Goal: Transaction & Acquisition: Purchase product/service

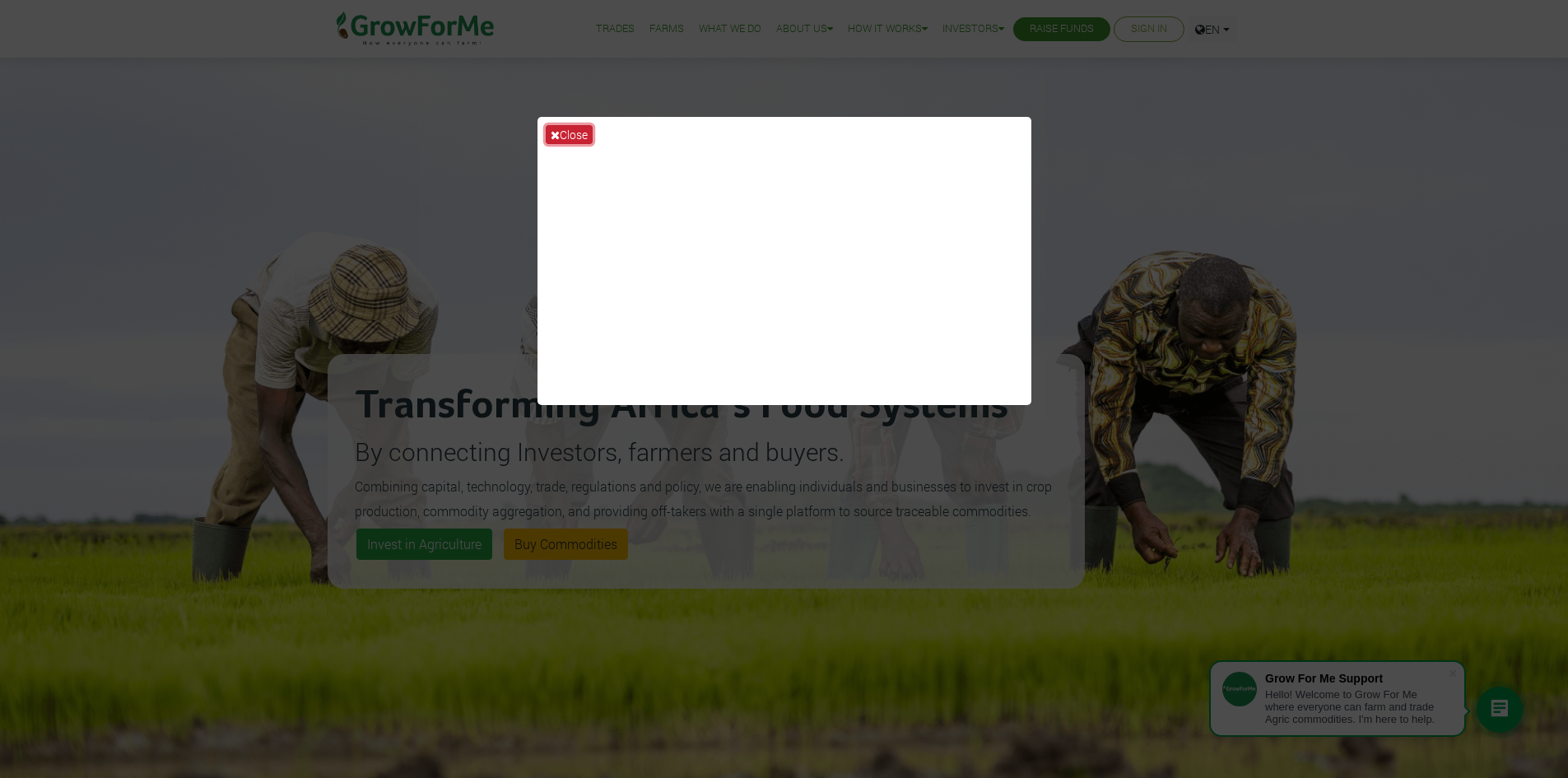
click at [560, 129] on button "Close" at bounding box center [569, 134] width 47 height 19
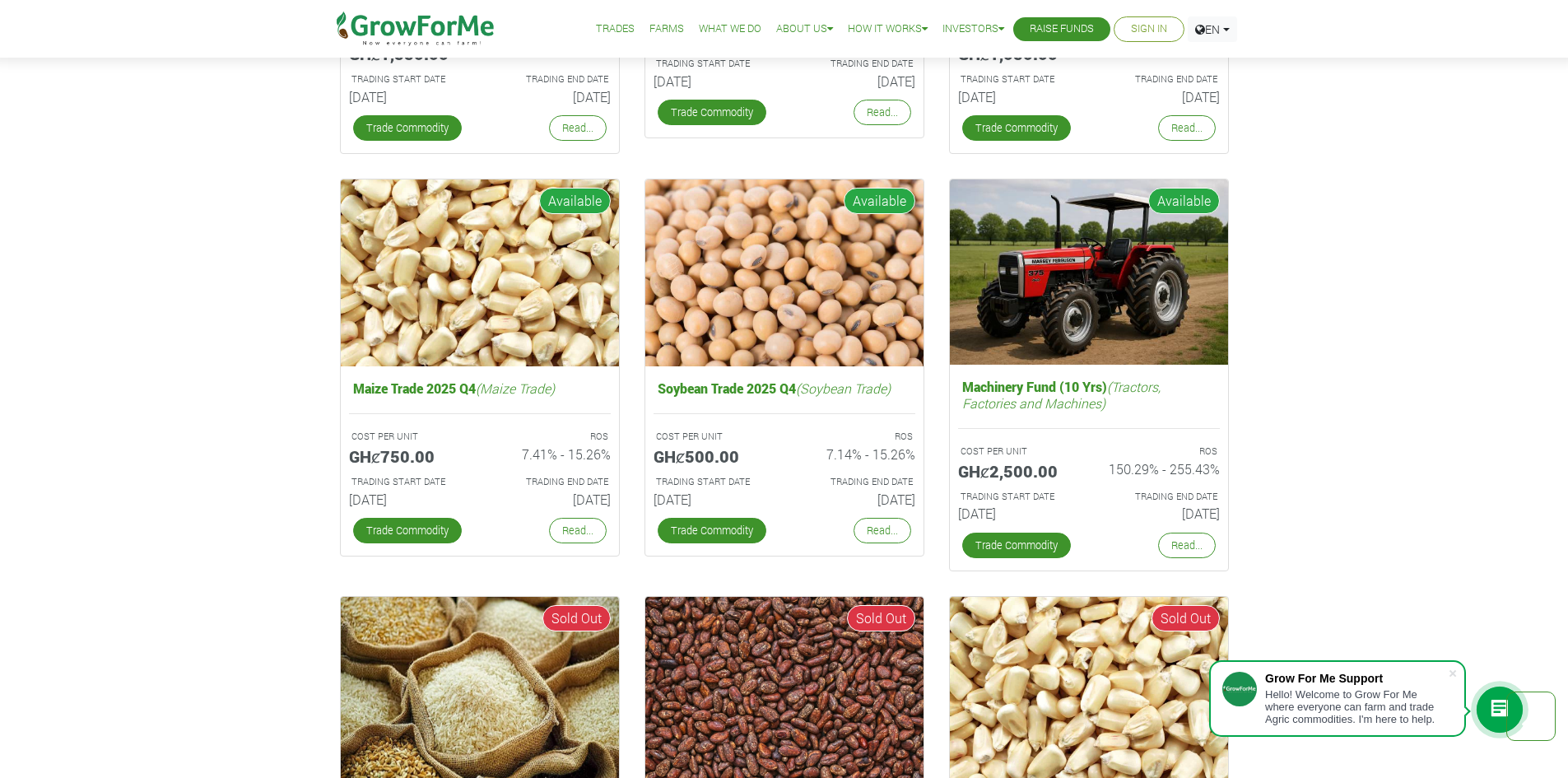
scroll to position [2766, 0]
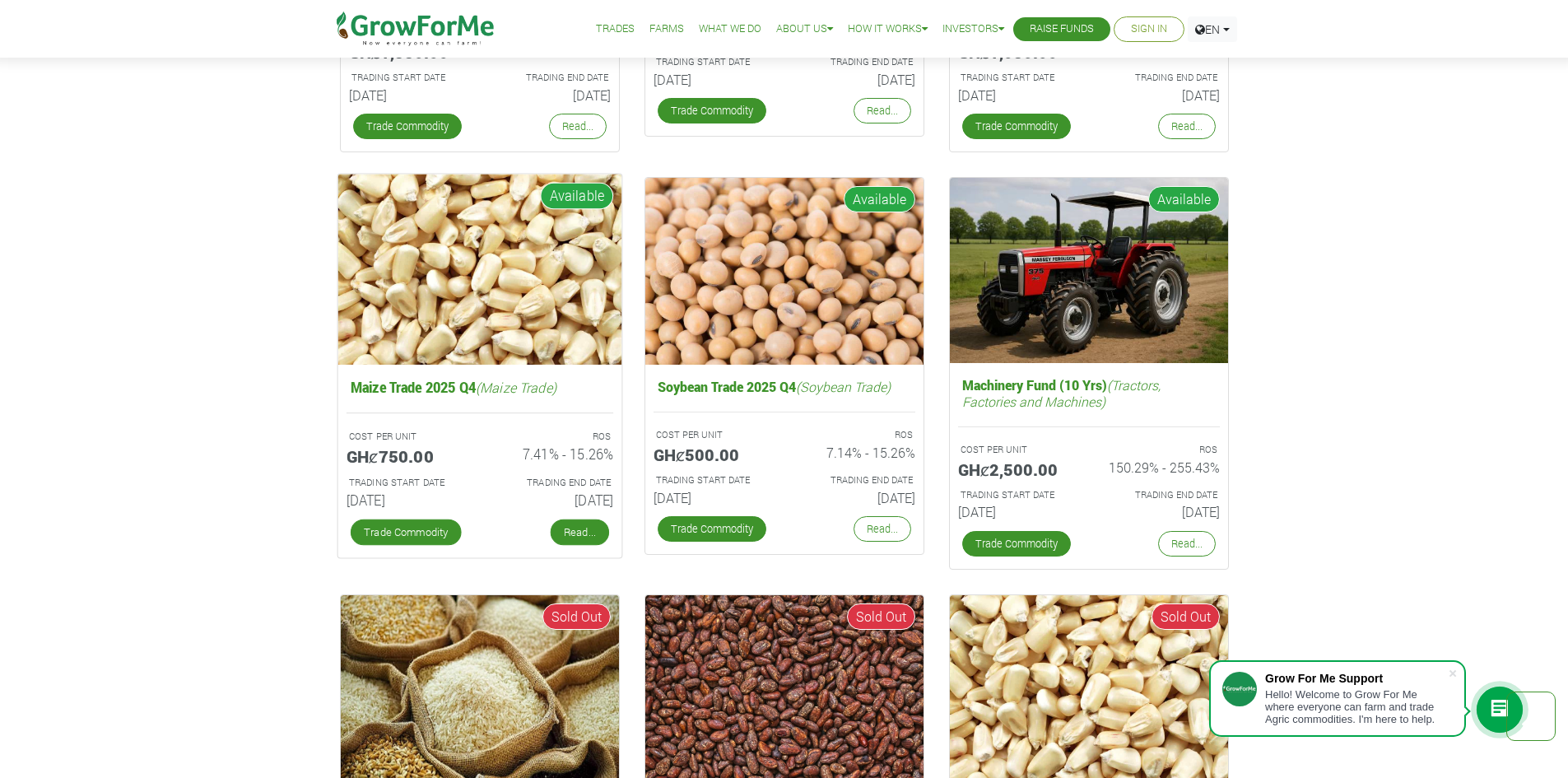
click at [599, 534] on link "Read..." at bounding box center [578, 532] width 58 height 26
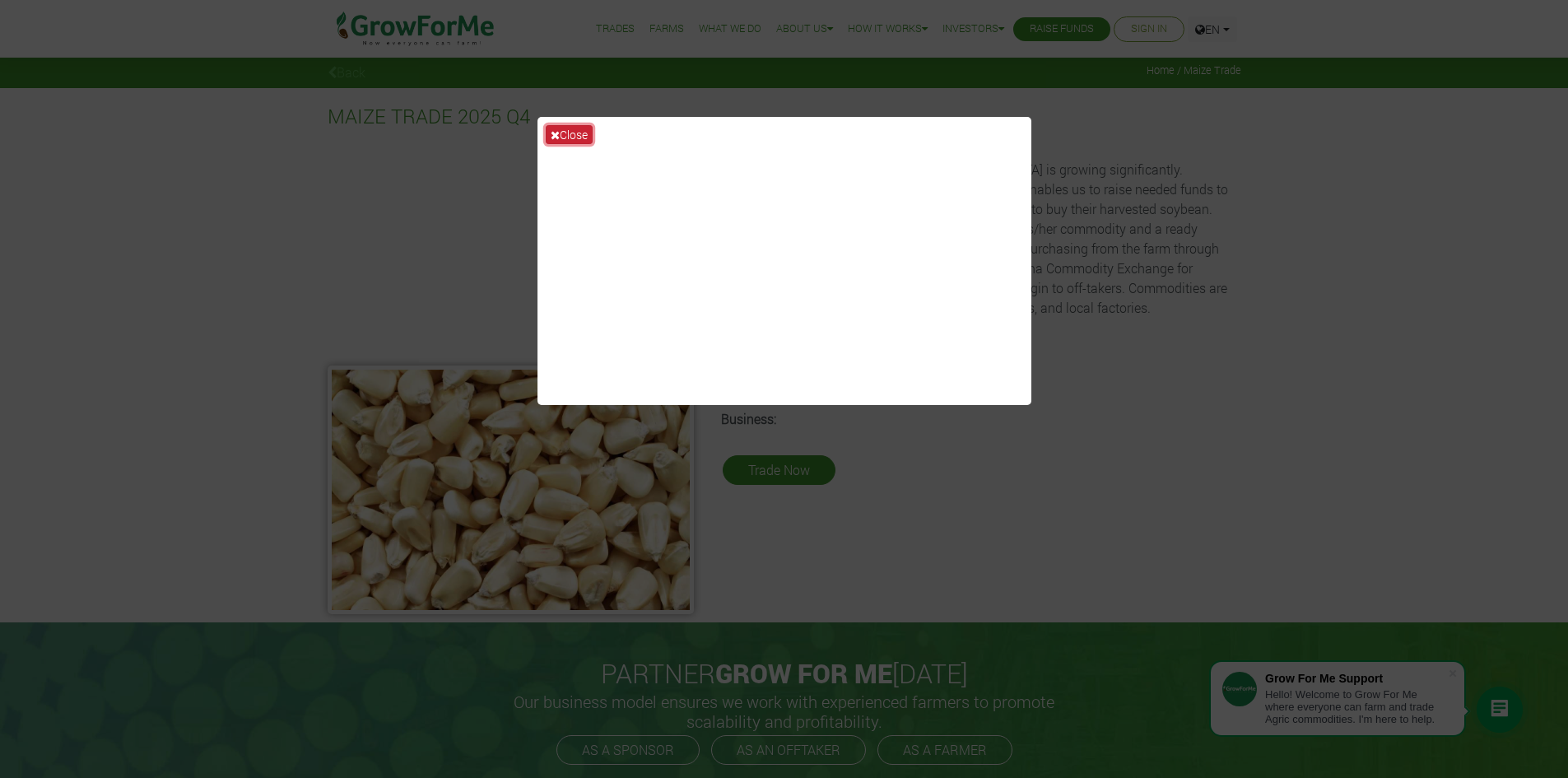
click at [554, 135] on icon at bounding box center [555, 135] width 9 height 12
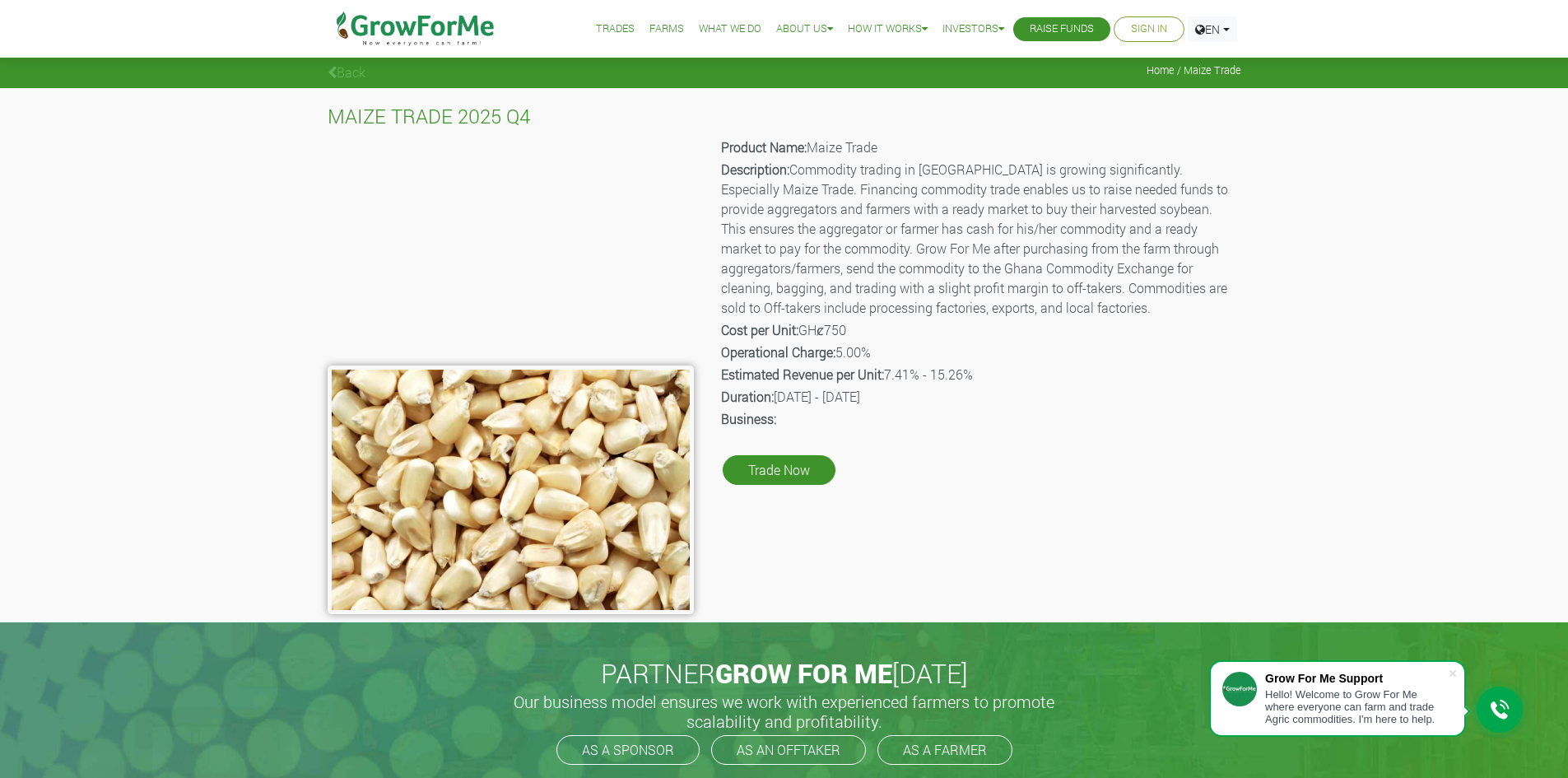
click at [604, 28] on link "Trades" at bounding box center [615, 29] width 39 height 18
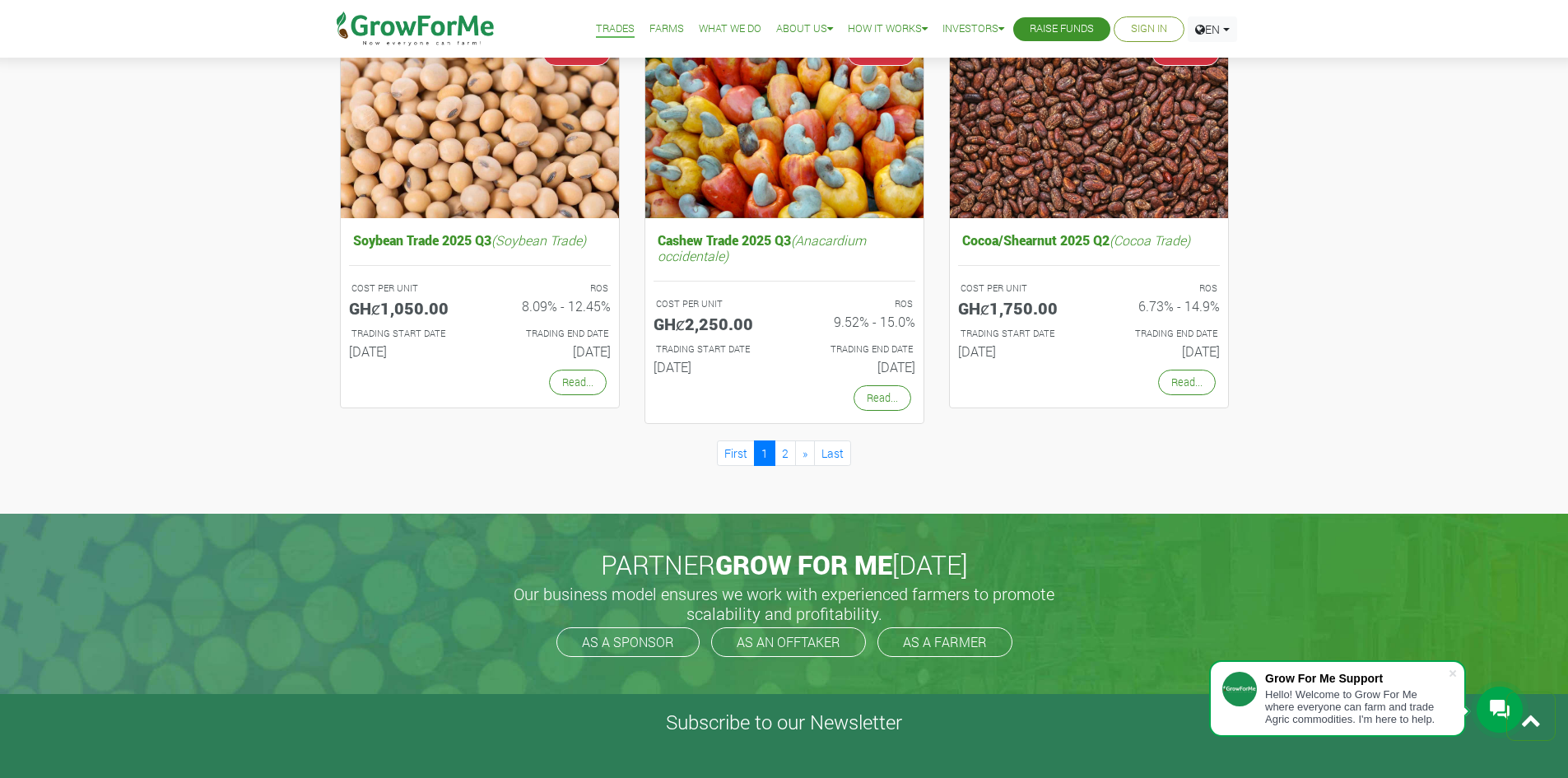
scroll to position [1481, 0]
